Goal: Task Accomplishment & Management: Manage account settings

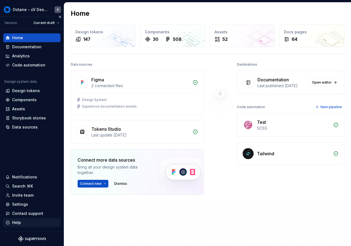
click at [28, 222] on div "Help" at bounding box center [32, 222] width 53 height 6
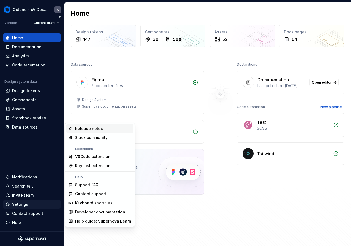
click at [32, 203] on div "Settings" at bounding box center [32, 204] width 53 height 6
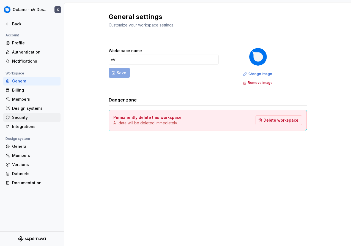
click at [43, 114] on div "Security" at bounding box center [31, 117] width 57 height 9
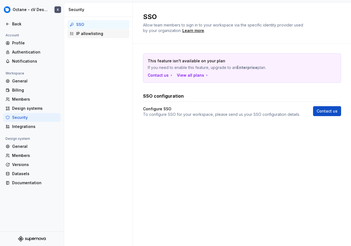
click at [99, 35] on div "IP allowlisting" at bounding box center [101, 34] width 51 height 6
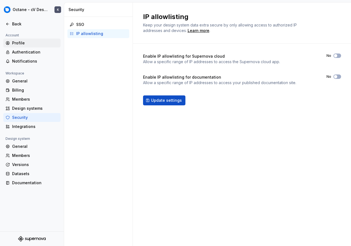
click at [28, 43] on div "Profile" at bounding box center [35, 43] width 46 height 6
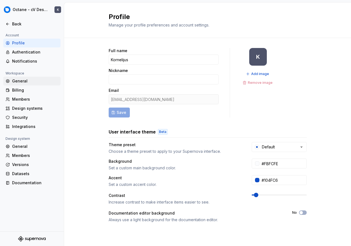
click at [26, 84] on div "General" at bounding box center [31, 81] width 57 height 9
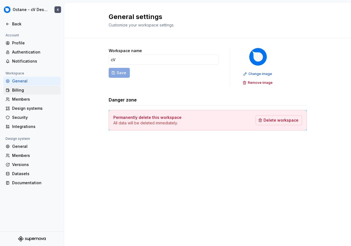
click at [26, 88] on div "Billing" at bounding box center [35, 90] width 46 height 6
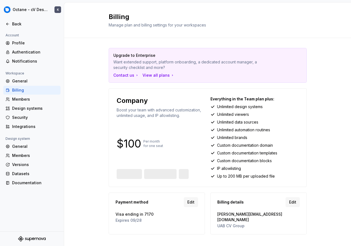
scroll to position [4, 0]
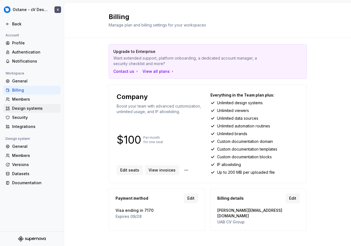
click at [38, 108] on div "Design systems" at bounding box center [35, 108] width 46 height 6
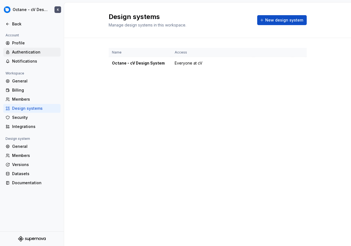
click at [30, 49] on div "Authentication" at bounding box center [35, 52] width 46 height 6
click at [30, 47] on div "Profile Authentication Notifications" at bounding box center [31, 52] width 57 height 27
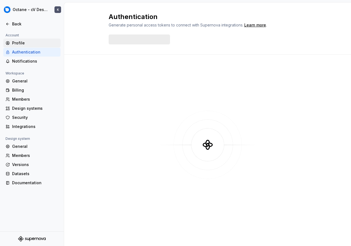
click at [25, 43] on div "Profile" at bounding box center [35, 43] width 46 height 6
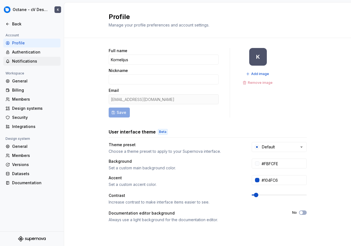
click at [39, 61] on div "Notifications" at bounding box center [35, 61] width 46 height 6
click at [36, 60] on div "Notifications" at bounding box center [35, 61] width 46 height 6
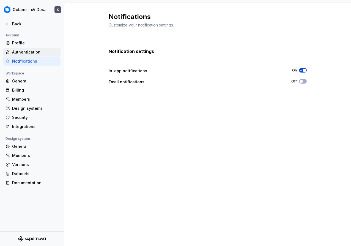
click at [37, 55] on div "Authentication" at bounding box center [31, 52] width 57 height 9
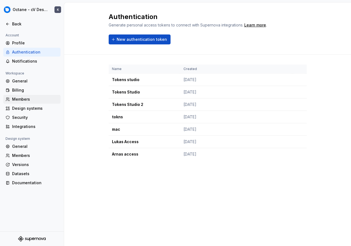
click at [52, 95] on div "Members" at bounding box center [31, 99] width 57 height 9
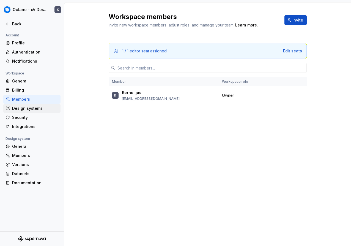
click at [52, 104] on div "Design systems" at bounding box center [31, 108] width 57 height 9
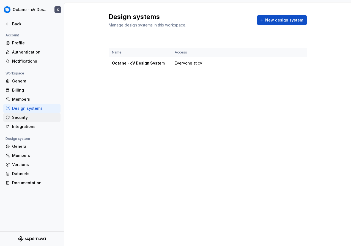
click at [50, 116] on div "Security" at bounding box center [35, 118] width 46 height 6
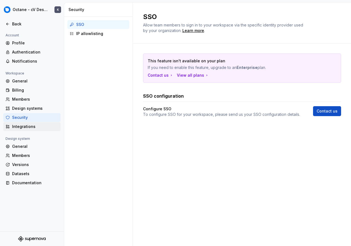
click at [50, 123] on div "Integrations" at bounding box center [31, 126] width 57 height 9
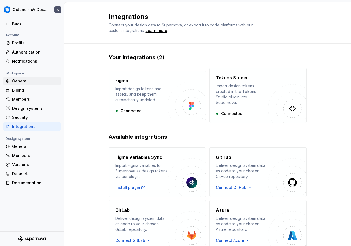
click at [47, 77] on div "General" at bounding box center [31, 81] width 57 height 9
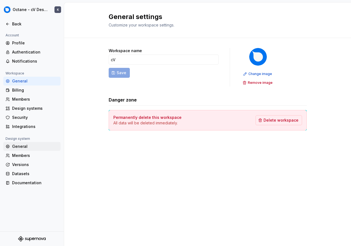
click at [31, 147] on div "General" at bounding box center [35, 146] width 46 height 6
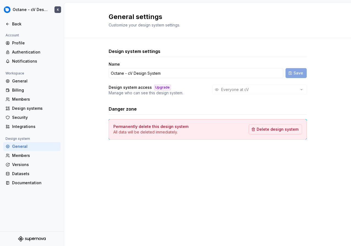
click at [160, 85] on div "Upgrade" at bounding box center [162, 88] width 17 height 6
click at [248, 92] on div "Everyone at cV" at bounding box center [259, 90] width 95 height 10
click at [24, 156] on div "Members" at bounding box center [35, 156] width 46 height 6
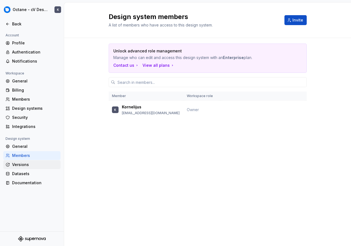
click at [31, 164] on div "Versions" at bounding box center [35, 165] width 46 height 6
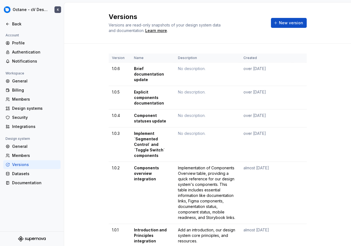
click at [34, 168] on div "General Members Versions Datasets Documentation" at bounding box center [31, 164] width 57 height 45
click at [34, 171] on div "Datasets" at bounding box center [35, 174] width 46 height 6
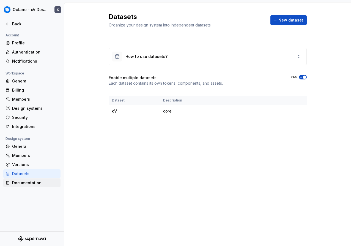
click at [46, 181] on div "Documentation" at bounding box center [35, 183] width 46 height 6
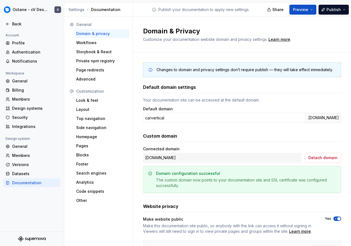
scroll to position [30, 0]
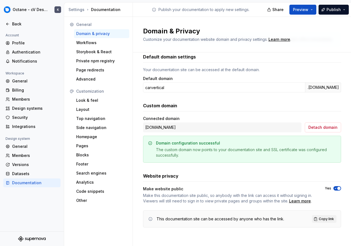
click at [337, 188] on span "button" at bounding box center [338, 187] width 3 height 3
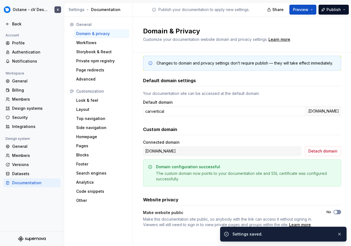
scroll to position [7, 0]
click at [335, 213] on icon "button" at bounding box center [336, 211] width 4 height 3
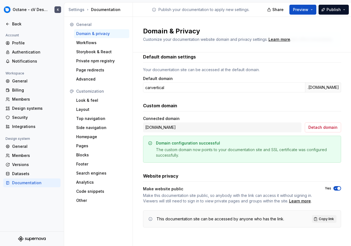
type button "on"
click at [336, 189] on button "Yes" at bounding box center [338, 188] width 8 height 4
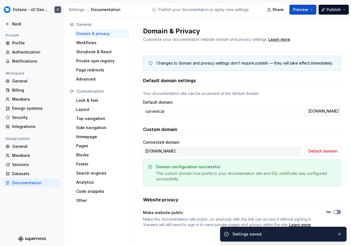
scroll to position [7, 0]
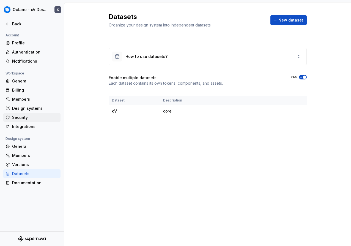
click at [35, 119] on div "Security" at bounding box center [35, 118] width 46 height 6
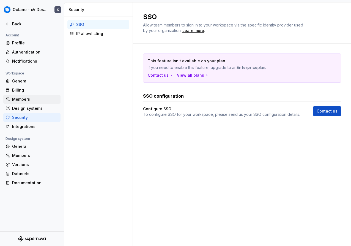
click at [34, 97] on div "Members" at bounding box center [35, 99] width 46 height 6
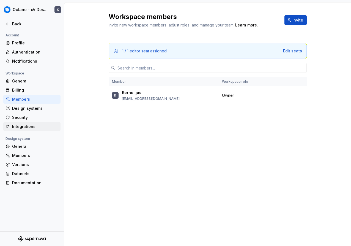
click at [33, 130] on div "Integrations" at bounding box center [31, 126] width 57 height 9
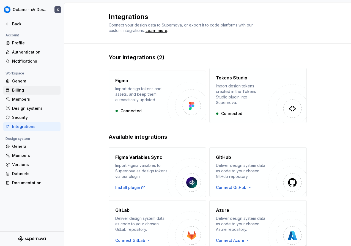
click at [33, 91] on div "Billing" at bounding box center [35, 90] width 46 height 6
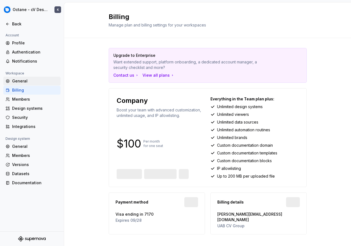
click at [36, 81] on div "General" at bounding box center [35, 81] width 46 height 6
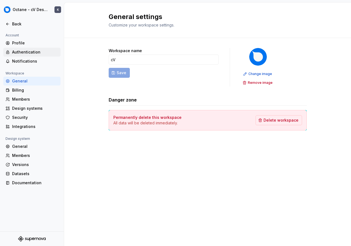
click at [40, 51] on div "Authentication" at bounding box center [35, 52] width 46 height 6
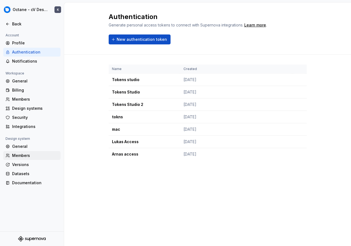
click at [28, 154] on div "Members" at bounding box center [35, 156] width 46 height 6
click at [28, 148] on div "General" at bounding box center [35, 146] width 46 height 6
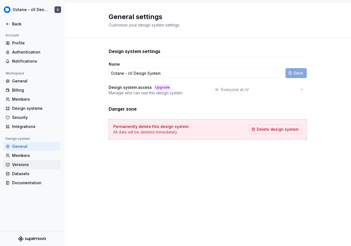
click at [29, 167] on div "Versions" at bounding box center [31, 164] width 57 height 9
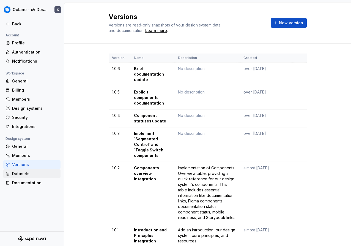
click at [32, 173] on div "Datasets" at bounding box center [35, 174] width 46 height 6
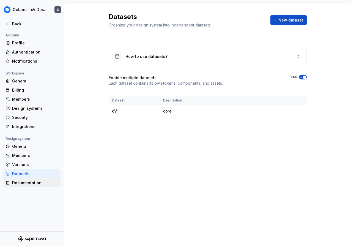
click at [36, 184] on div "Documentation" at bounding box center [35, 183] width 46 height 6
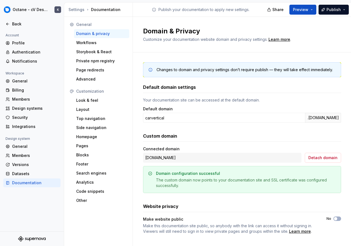
scroll to position [7, 0]
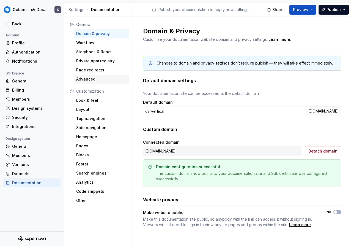
click at [110, 82] on div "Advanced" at bounding box center [101, 79] width 55 height 9
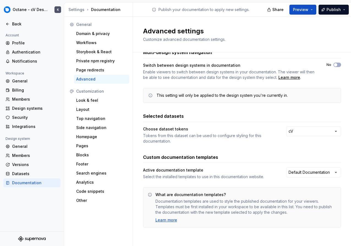
scroll to position [12, 0]
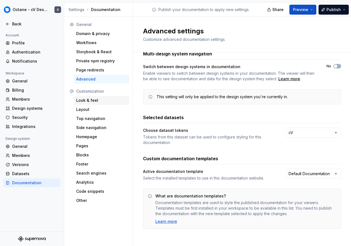
click at [93, 103] on div "Look & feel" at bounding box center [101, 100] width 55 height 9
